Goal: Browse casually: Explore the website without a specific task or goal

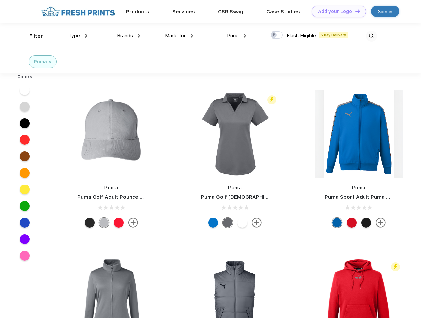
scroll to position [0, 0]
click at [337, 11] on link "Add your Logo Design Tool" at bounding box center [339, 12] width 55 height 12
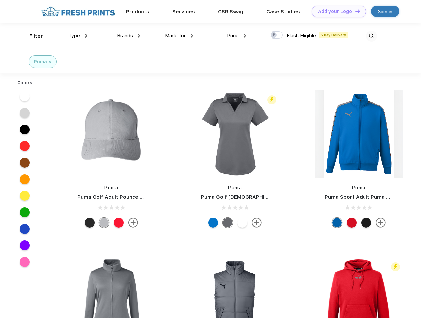
click at [0, 0] on div "Design Tool" at bounding box center [0, 0] width 0 height 0
click at [355, 11] on link "Add your Logo Design Tool" at bounding box center [339, 12] width 55 height 12
click at [32, 36] on div "Filter" at bounding box center [36, 36] width 14 height 8
click at [78, 36] on span "Type" at bounding box center [74, 36] width 12 height 6
click at [129, 36] on span "Brands" at bounding box center [125, 36] width 16 height 6
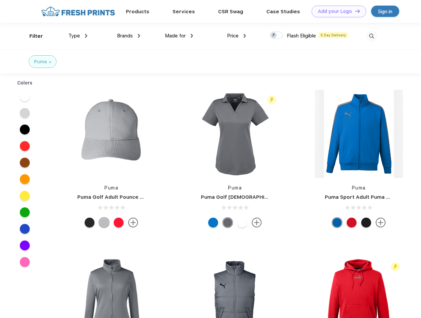
click at [179, 36] on span "Made for" at bounding box center [175, 36] width 21 height 6
click at [237, 36] on span "Price" at bounding box center [233, 36] width 12 height 6
click at [277, 35] on div at bounding box center [276, 34] width 13 height 7
click at [274, 35] on input "checkbox" at bounding box center [272, 33] width 4 height 4
click at [372, 36] on img at bounding box center [372, 36] width 11 height 11
